Goal: Information Seeking & Learning: Learn about a topic

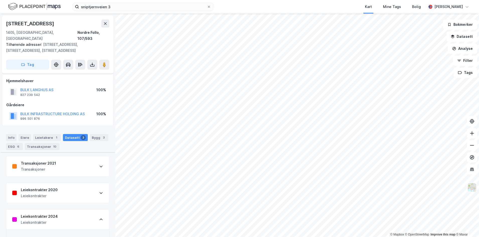
scroll to position [137, 0]
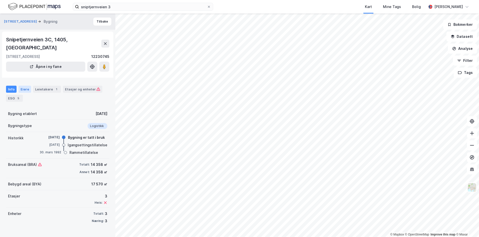
click at [20, 86] on div "Eiere" at bounding box center [25, 89] width 13 height 7
